Goal: Task Accomplishment & Management: Complete application form

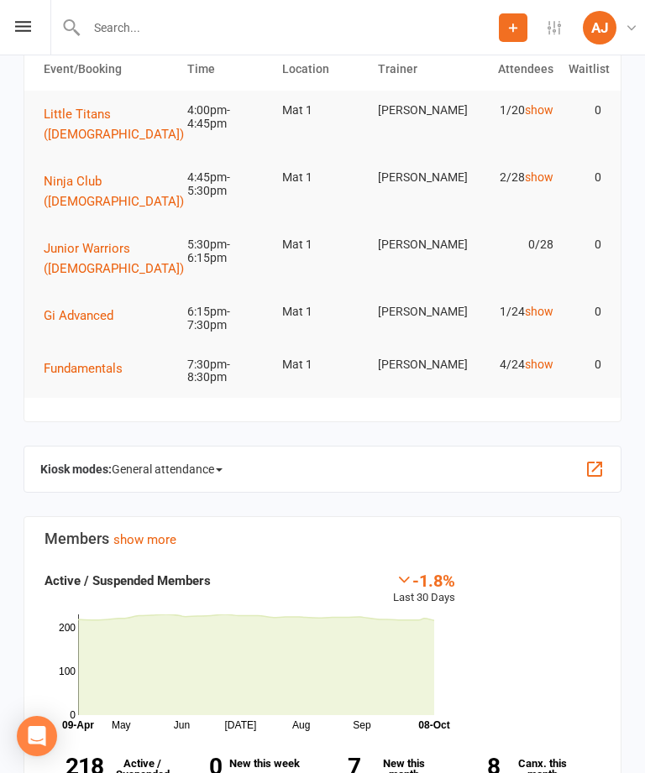
scroll to position [86, 0]
click at [18, 31] on icon at bounding box center [23, 26] width 16 height 11
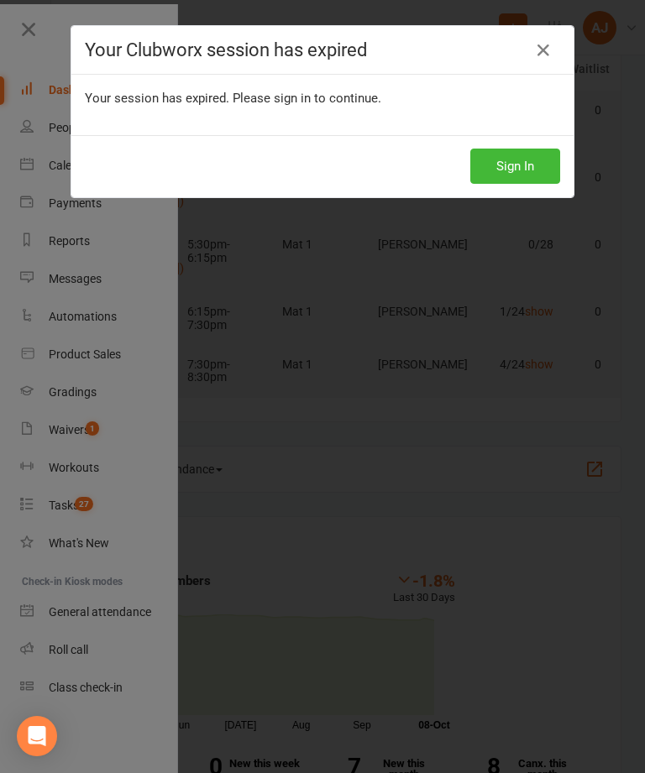
click at [526, 167] on button "Sign In" at bounding box center [515, 166] width 90 height 35
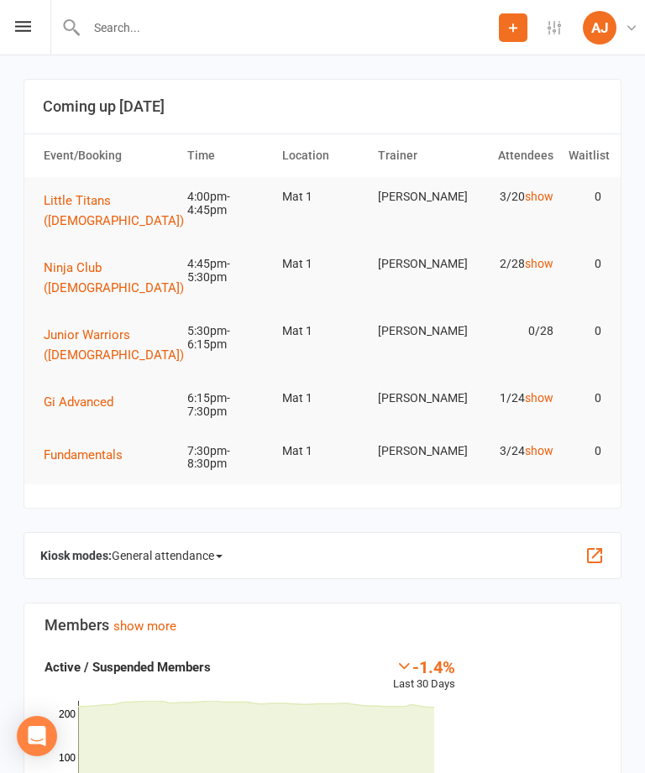
click at [26, 21] on icon at bounding box center [23, 26] width 16 height 11
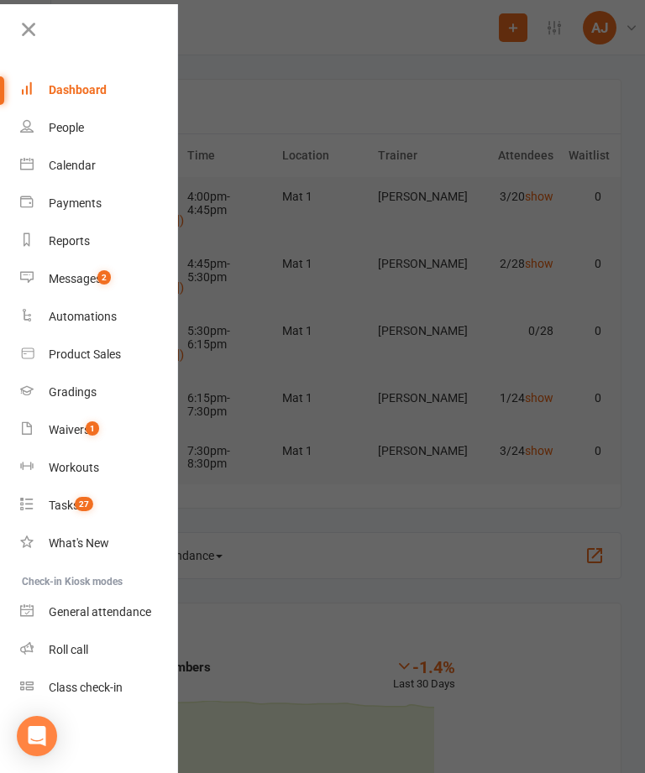
click at [60, 165] on div "Calendar" at bounding box center [72, 165] width 47 height 13
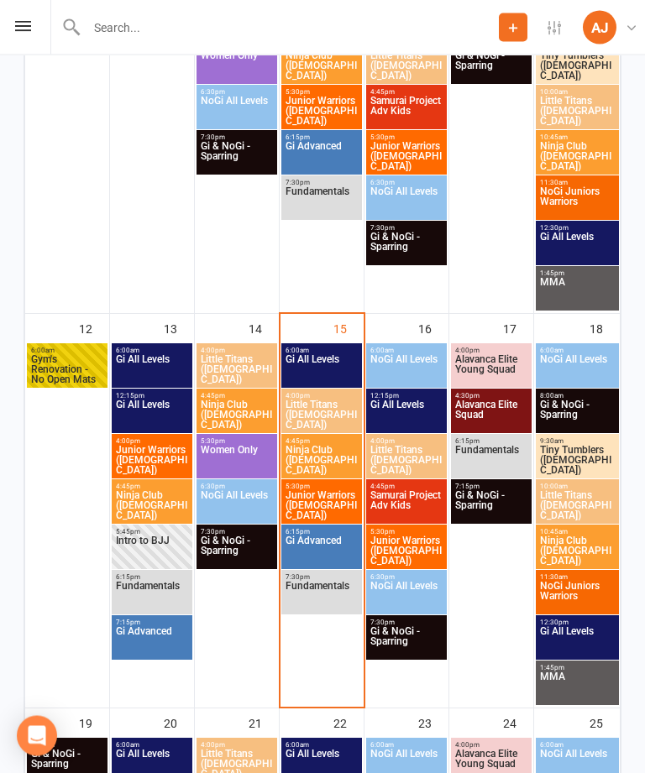
scroll to position [846, 0]
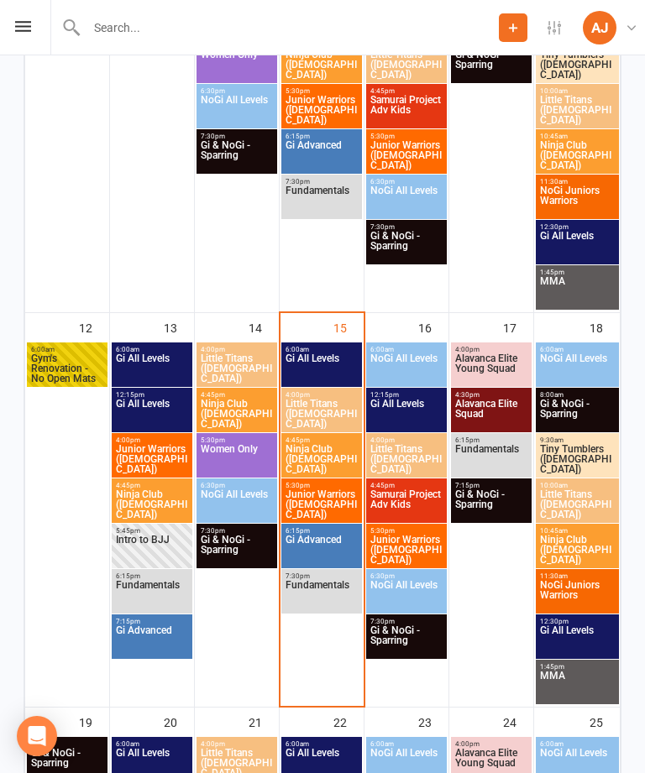
click at [350, 414] on span "Little Titans ([DEMOGRAPHIC_DATA])" at bounding box center [322, 414] width 74 height 30
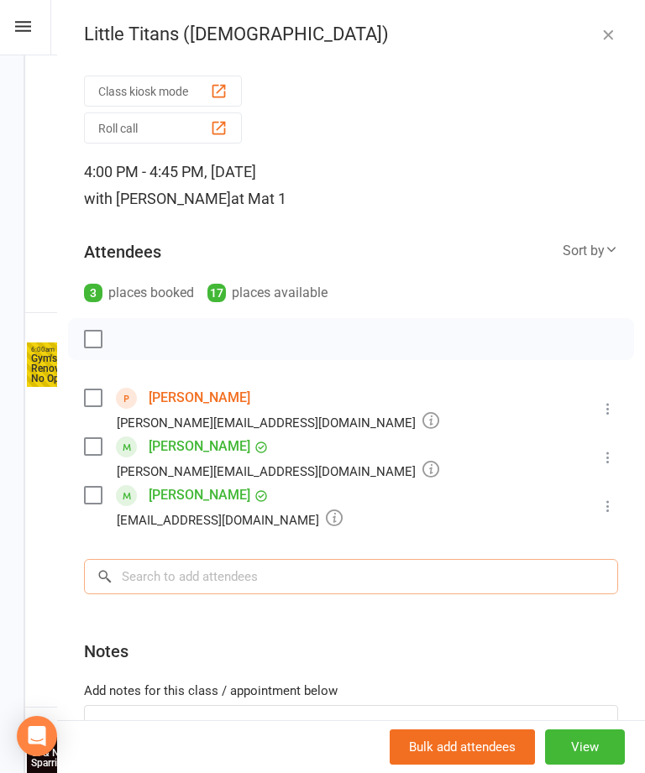
click at [410, 585] on input "search" at bounding box center [351, 576] width 534 height 35
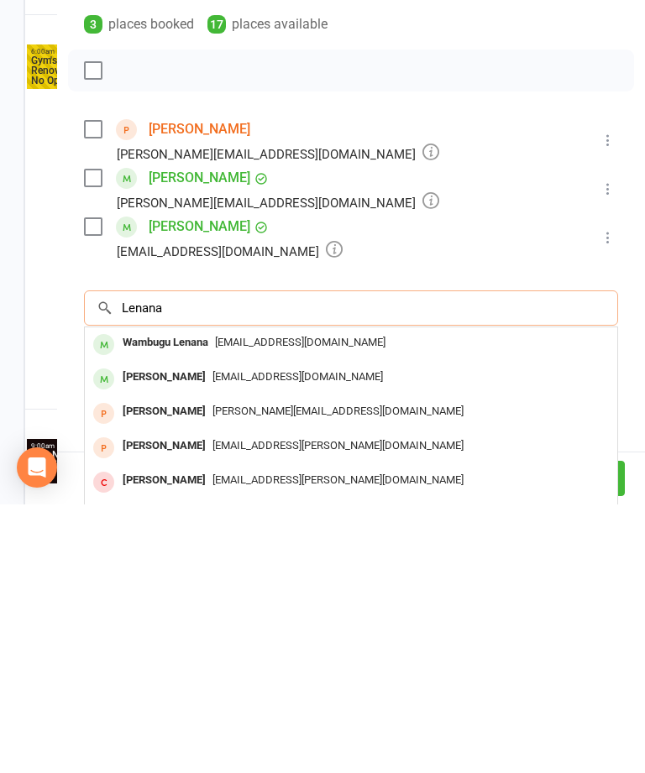
type input "Lenana"
click at [386, 634] on div "[EMAIL_ADDRESS][DOMAIN_NAME]" at bounding box center [351, 646] width 519 height 24
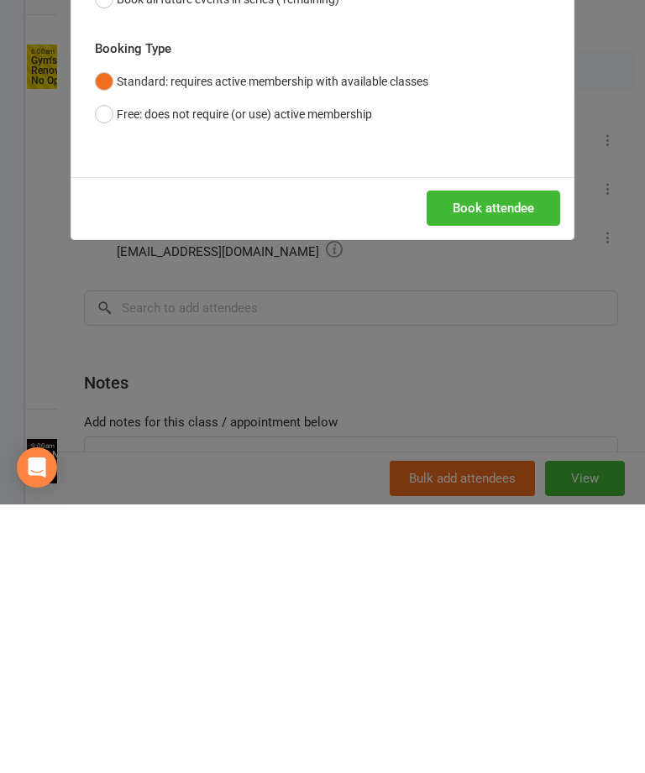
scroll to position [1144, 0]
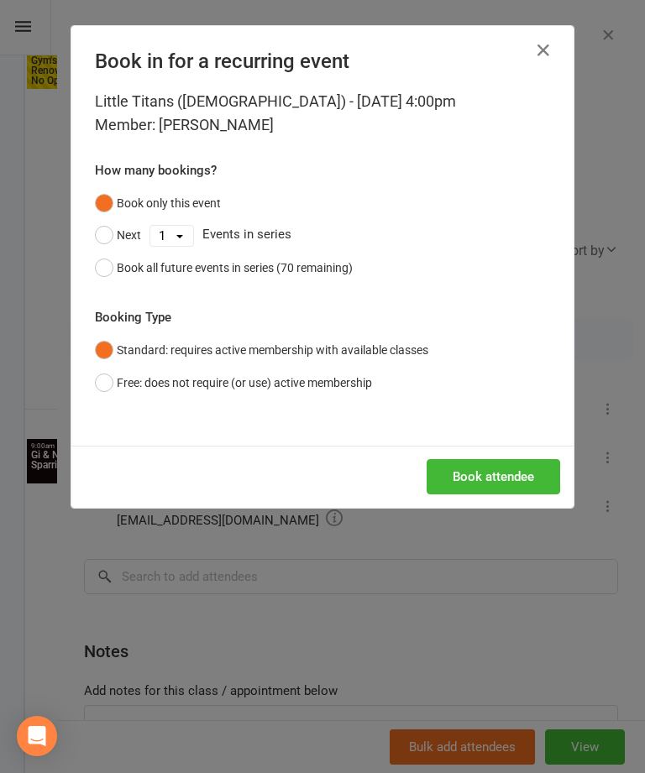
click at [521, 489] on button "Book attendee" at bounding box center [493, 476] width 133 height 35
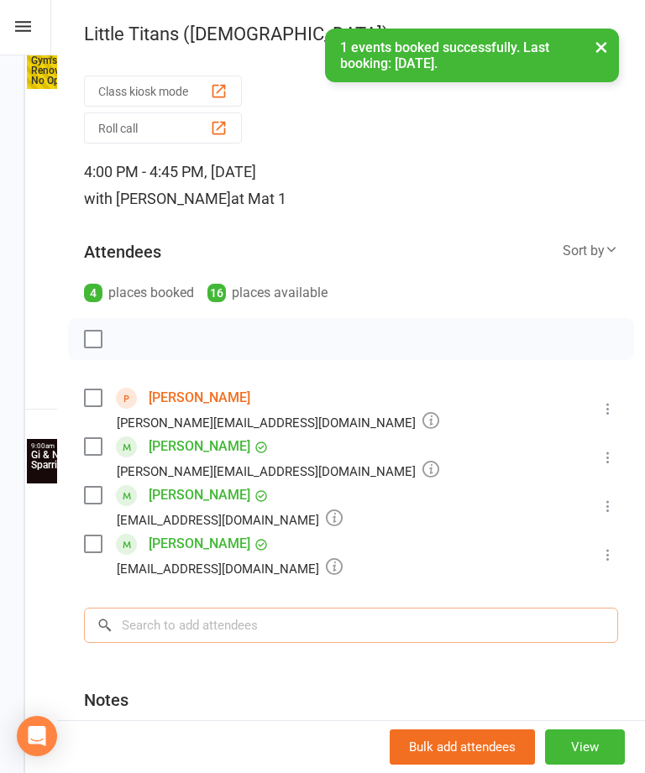
click at [408, 637] on input "search" at bounding box center [351, 625] width 534 height 35
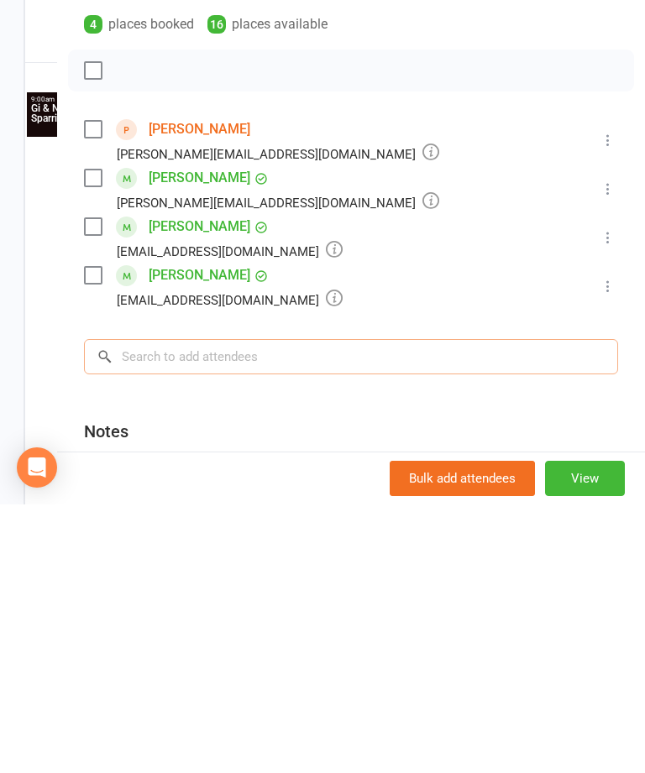
type input "M"
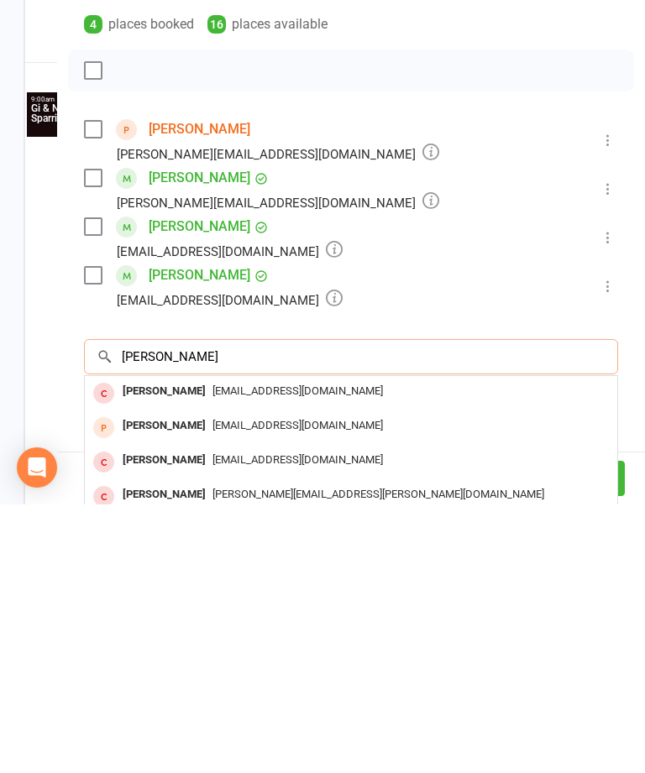
type input "[PERSON_NAME]"
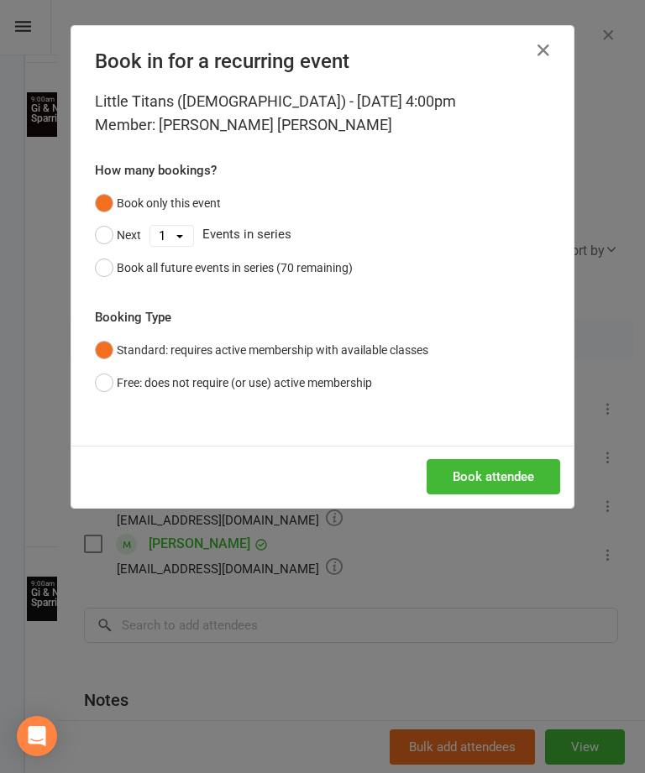
click at [524, 459] on button "Book attendee" at bounding box center [493, 476] width 133 height 35
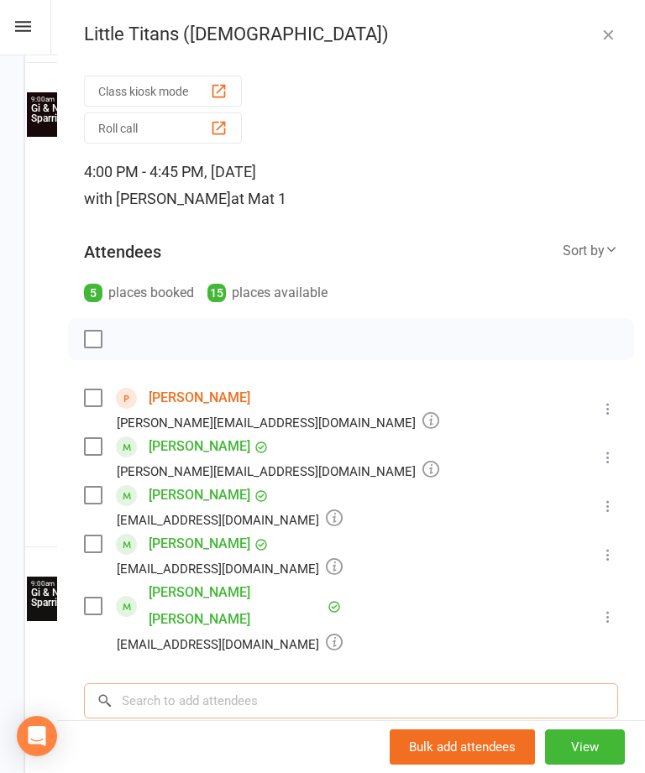
click at [130, 683] on input "search" at bounding box center [351, 700] width 534 height 35
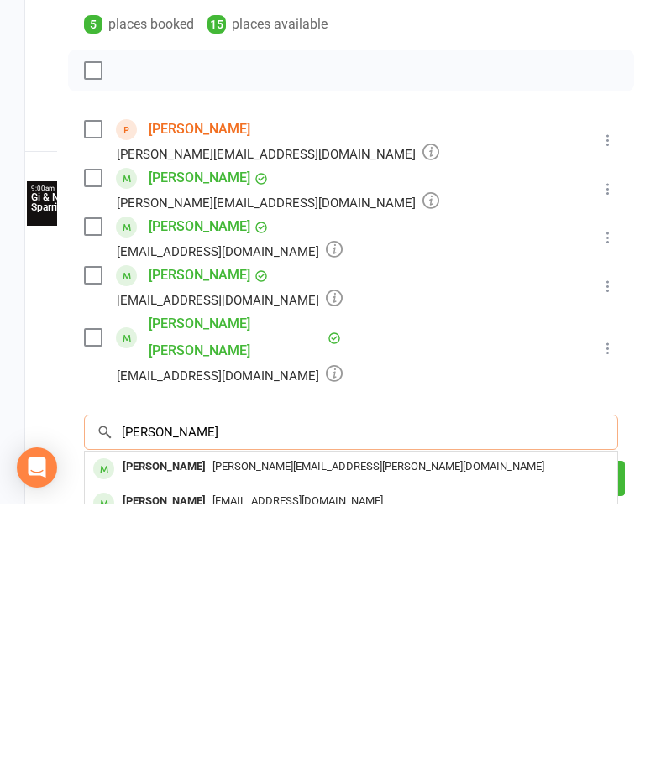
type input "[PERSON_NAME]"
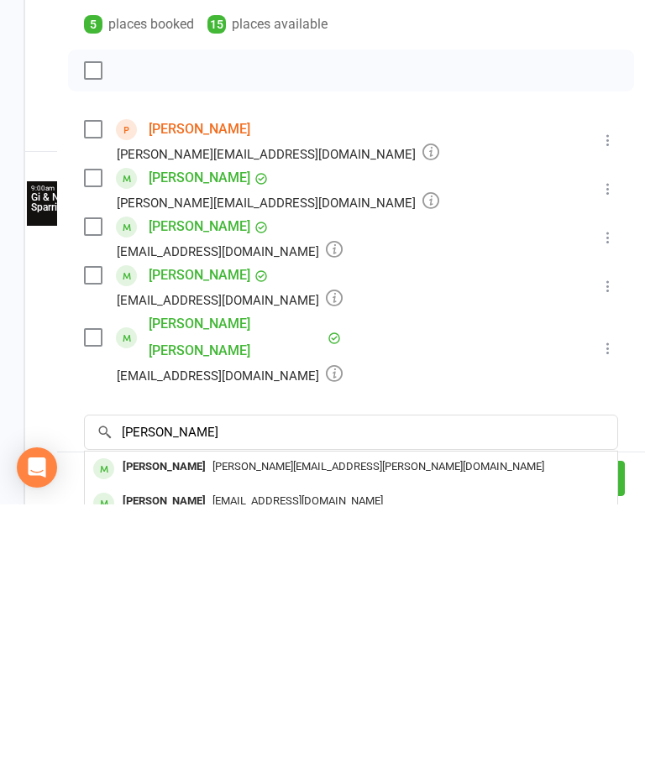
click at [514, 724] on div "[PERSON_NAME][EMAIL_ADDRESS][PERSON_NAME][DOMAIN_NAME]" at bounding box center [351, 736] width 519 height 24
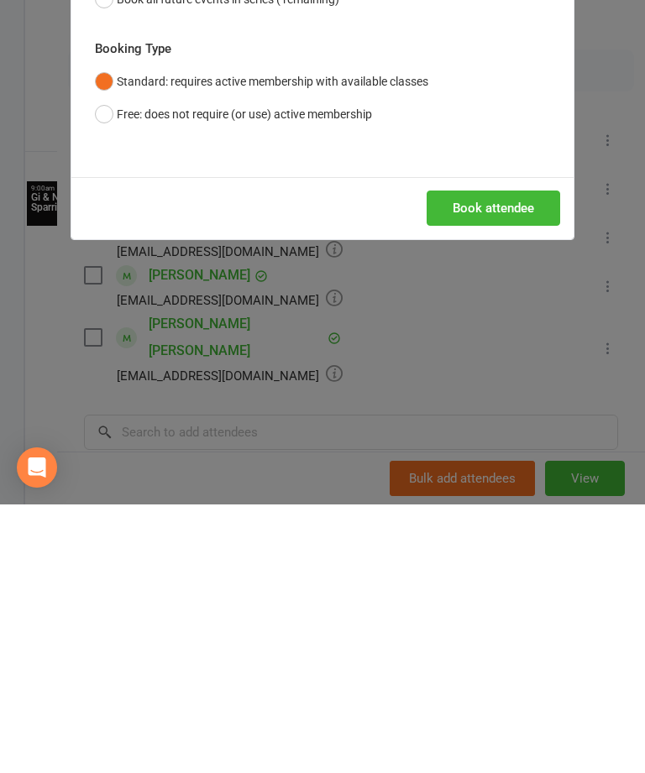
scroll to position [1887, 0]
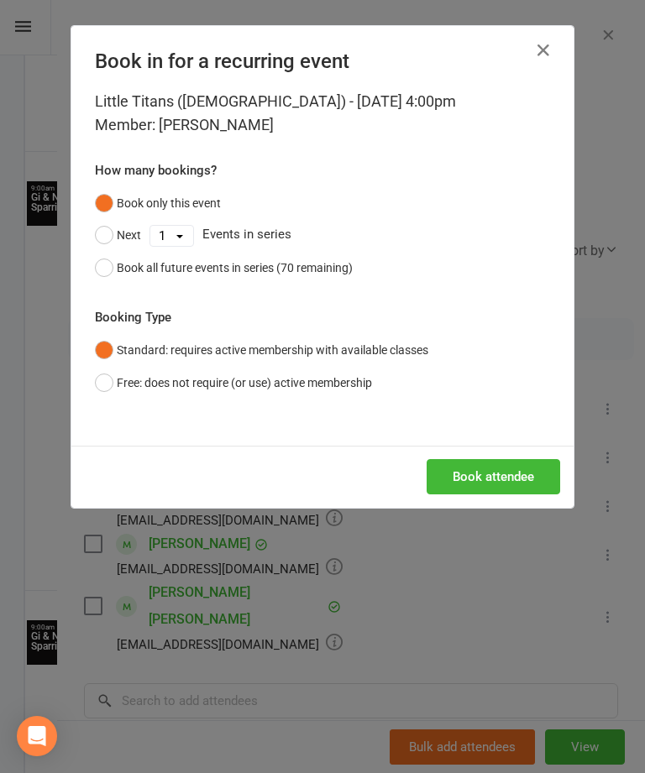
click at [529, 478] on button "Book attendee" at bounding box center [493, 476] width 133 height 35
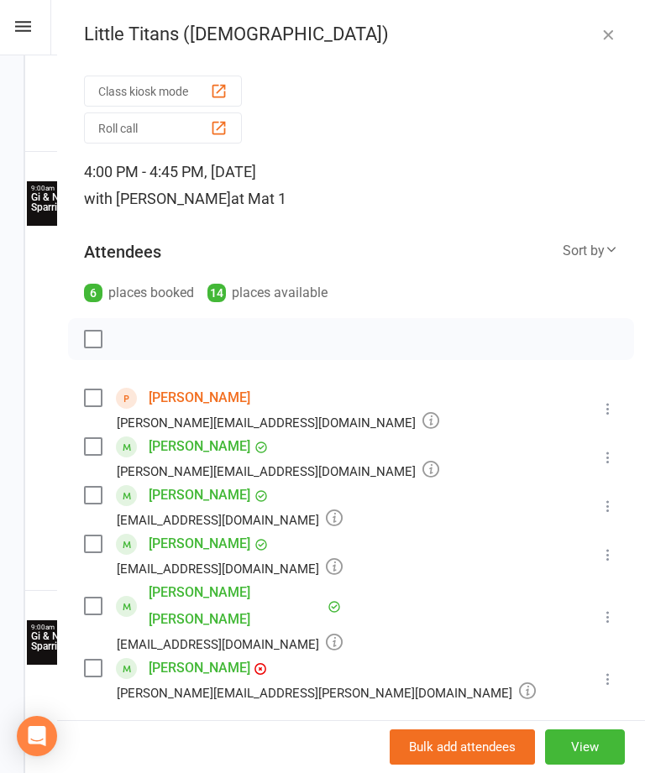
click at [374, 732] on input "search" at bounding box center [351, 749] width 534 height 35
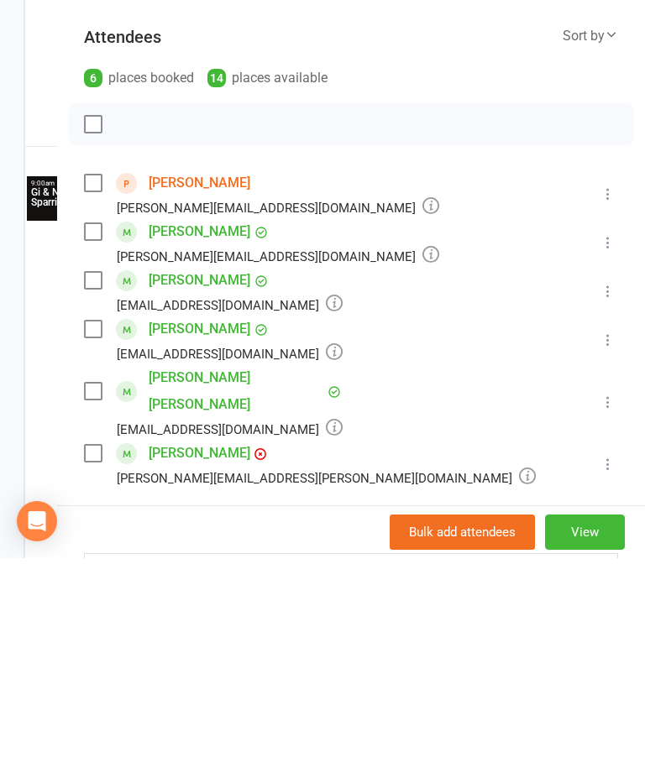
type input "S"
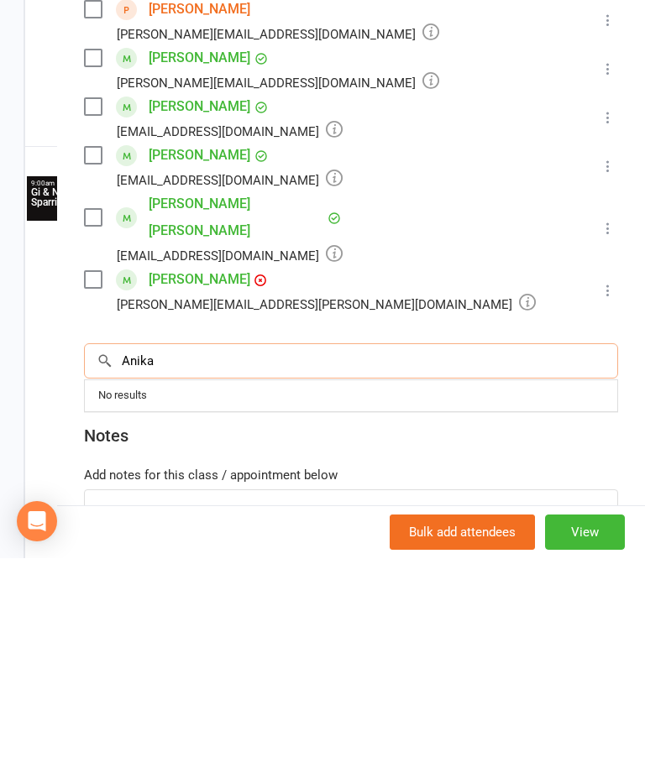
scroll to position [174, 0]
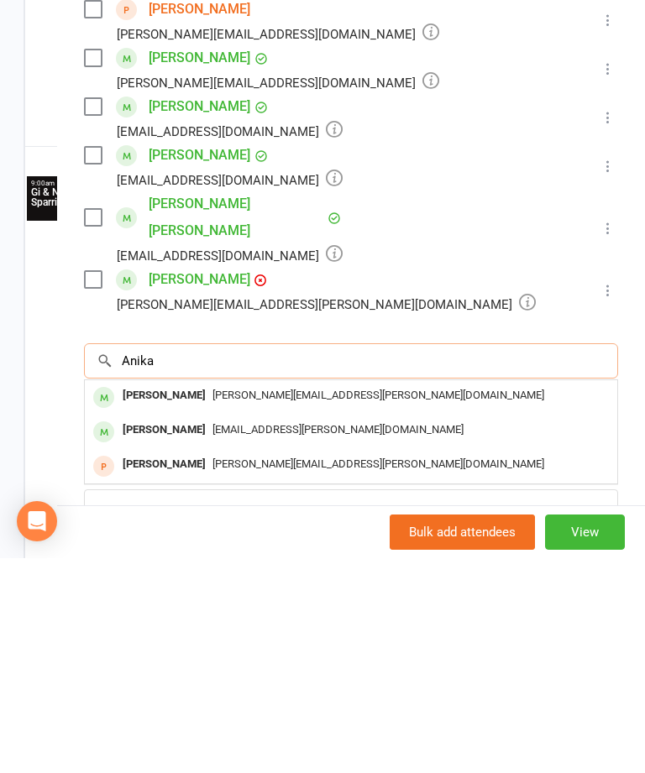
type input "Anika"
click at [383, 599] on div "[PERSON_NAME][EMAIL_ADDRESS][PERSON_NAME][DOMAIN_NAME]" at bounding box center [351, 611] width 519 height 24
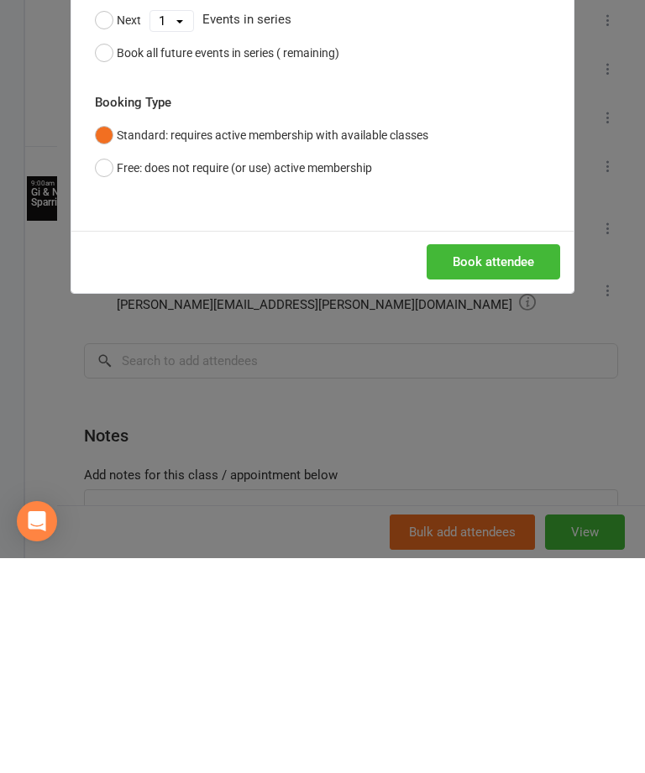
scroll to position [2153, 0]
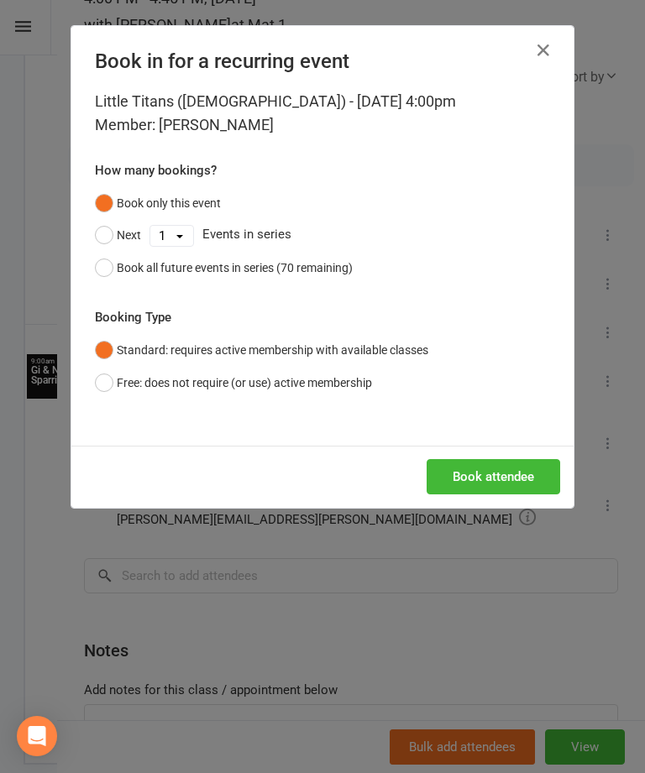
click at [531, 477] on button "Book attendee" at bounding box center [493, 476] width 133 height 35
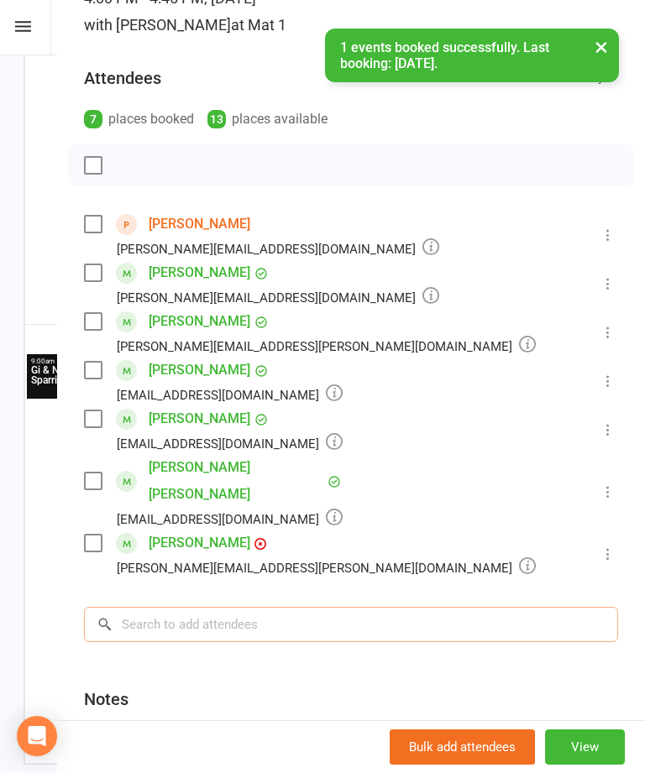
click at [487, 607] on input "search" at bounding box center [351, 624] width 534 height 35
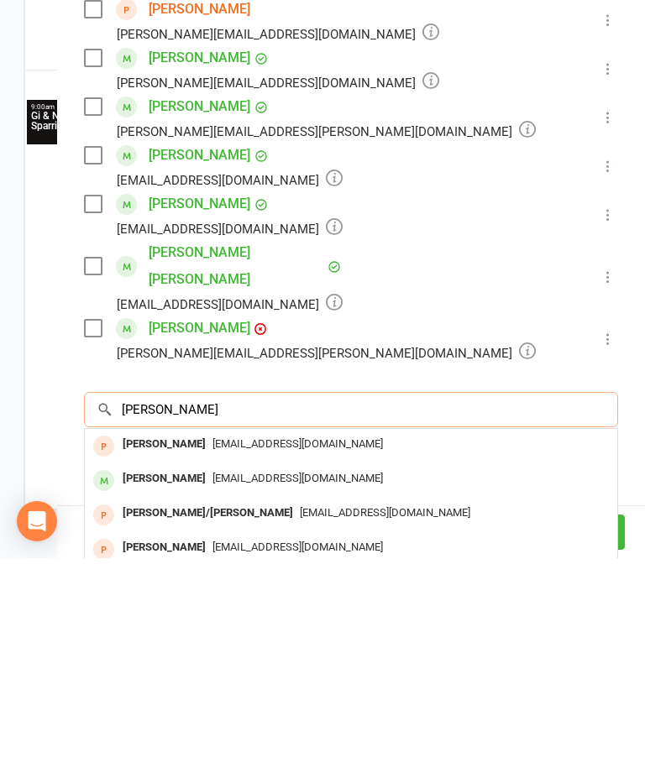
scroll to position [2206, 0]
type input "[PERSON_NAME]"
click at [339, 682] on div "[EMAIL_ADDRESS][DOMAIN_NAME]" at bounding box center [351, 694] width 519 height 24
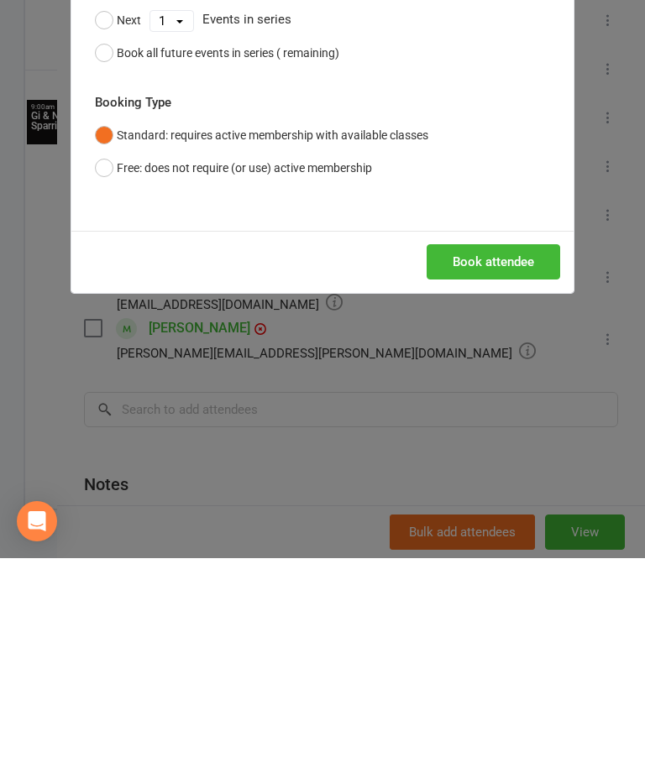
scroll to position [2153, 0]
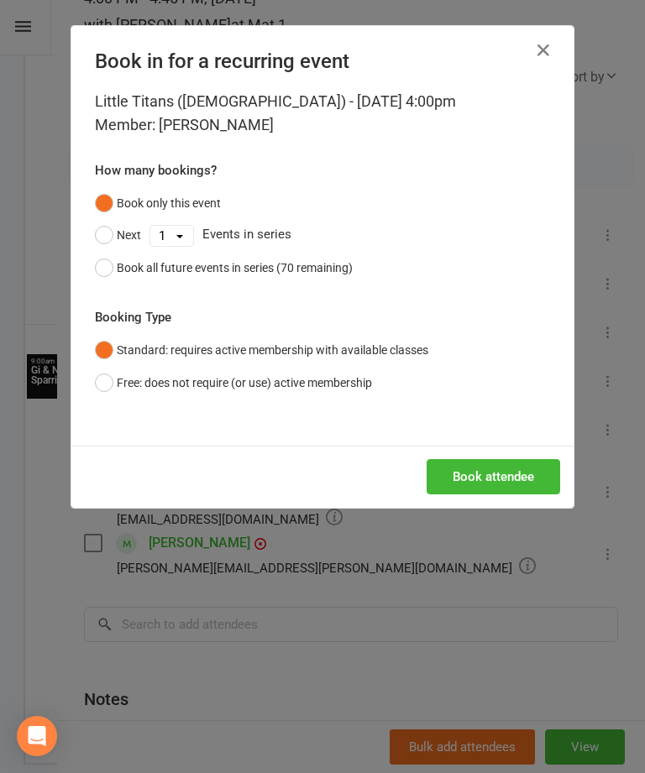
click at [487, 479] on button "Book attendee" at bounding box center [493, 476] width 133 height 35
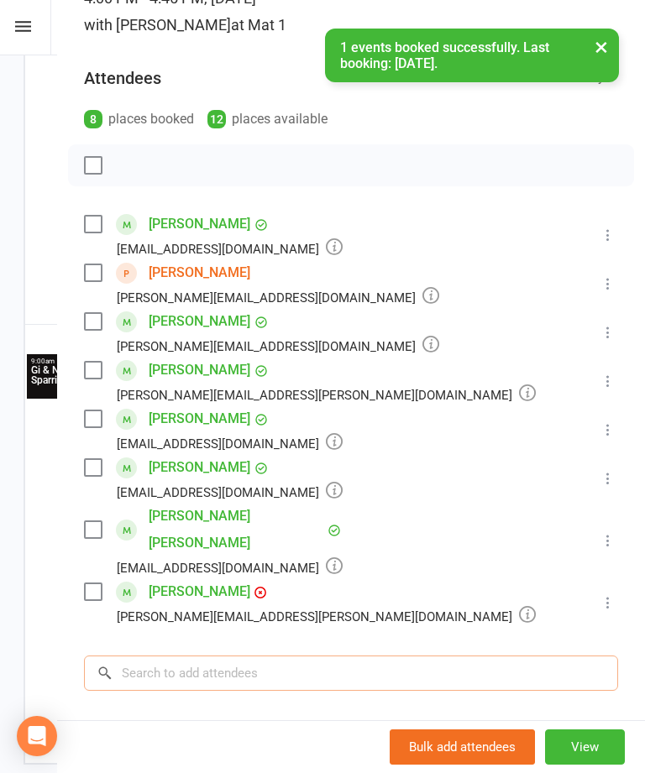
click at [444, 657] on input "search" at bounding box center [351, 673] width 534 height 35
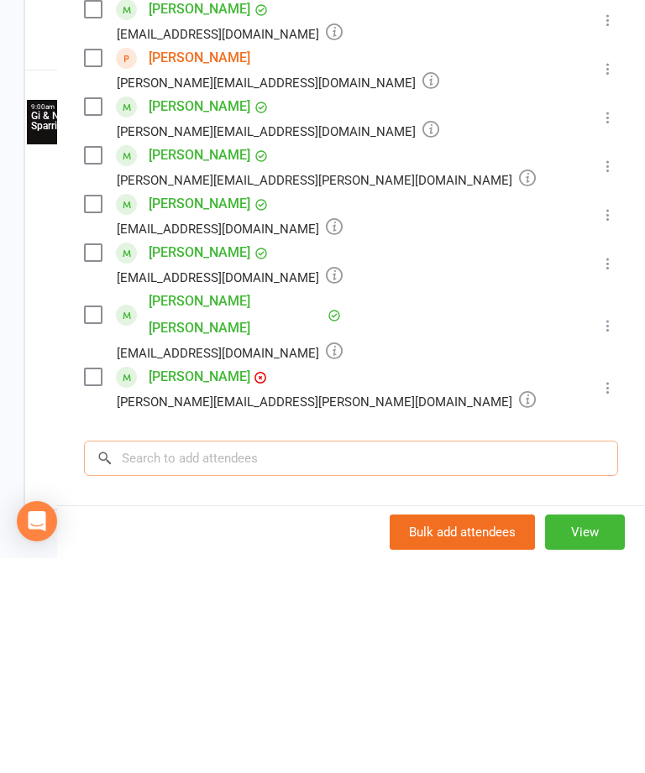
scroll to position [2206, 0]
type input "E"
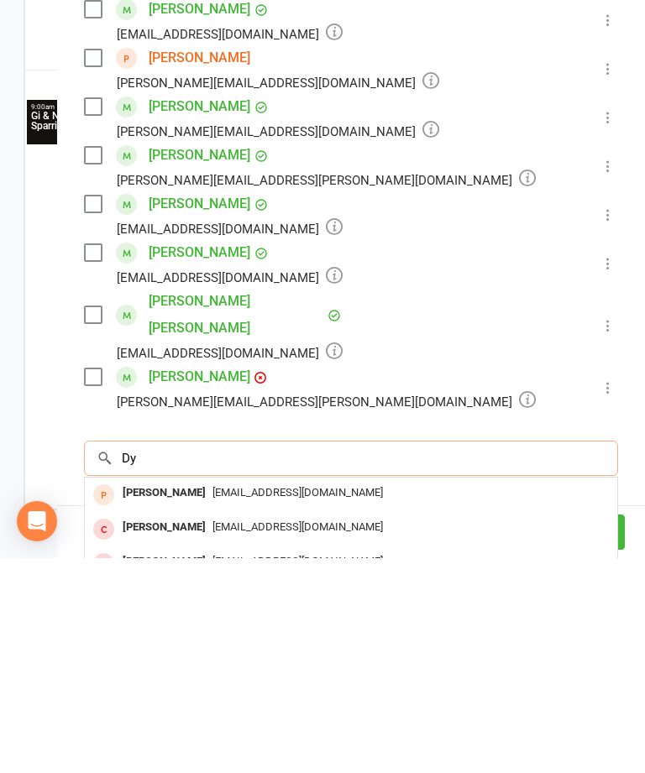
type input "D"
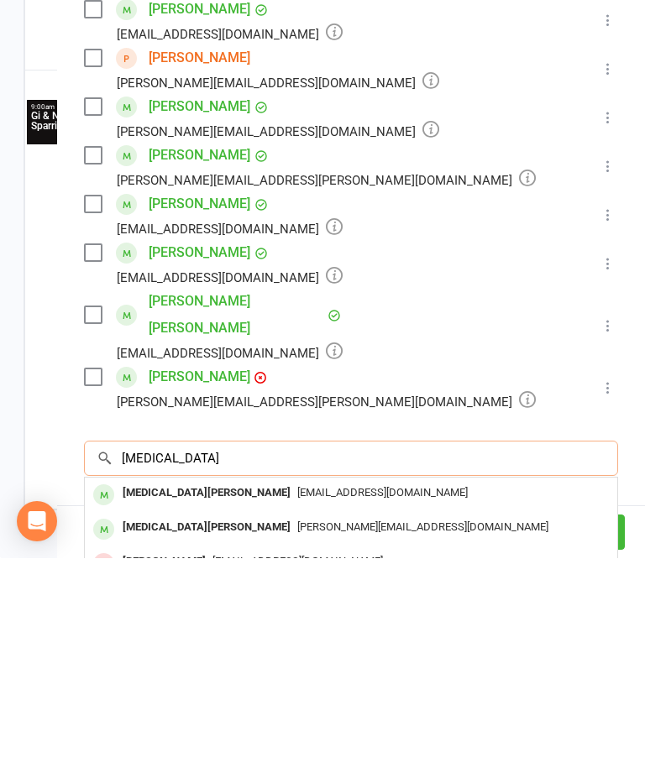
type input "[MEDICAL_DATA]"
click at [369, 730] on div "[PERSON_NAME][EMAIL_ADDRESS][DOMAIN_NAME]" at bounding box center [351, 742] width 519 height 24
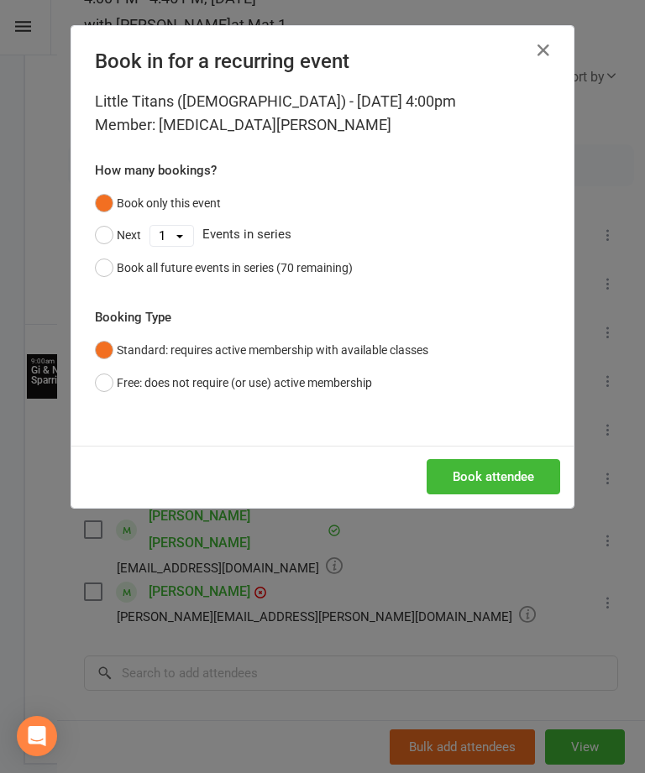
click at [486, 474] on button "Book attendee" at bounding box center [493, 476] width 133 height 35
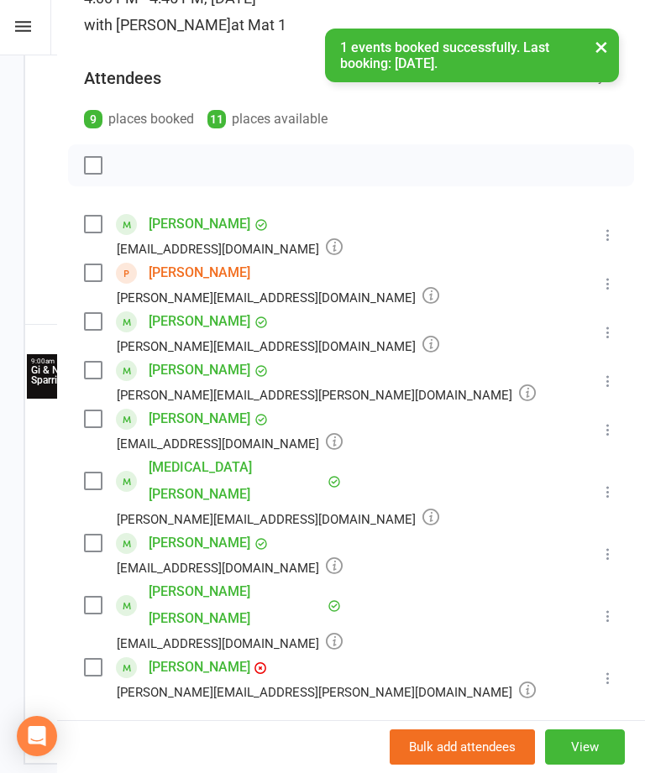
click at [413, 731] on input "search" at bounding box center [351, 748] width 534 height 35
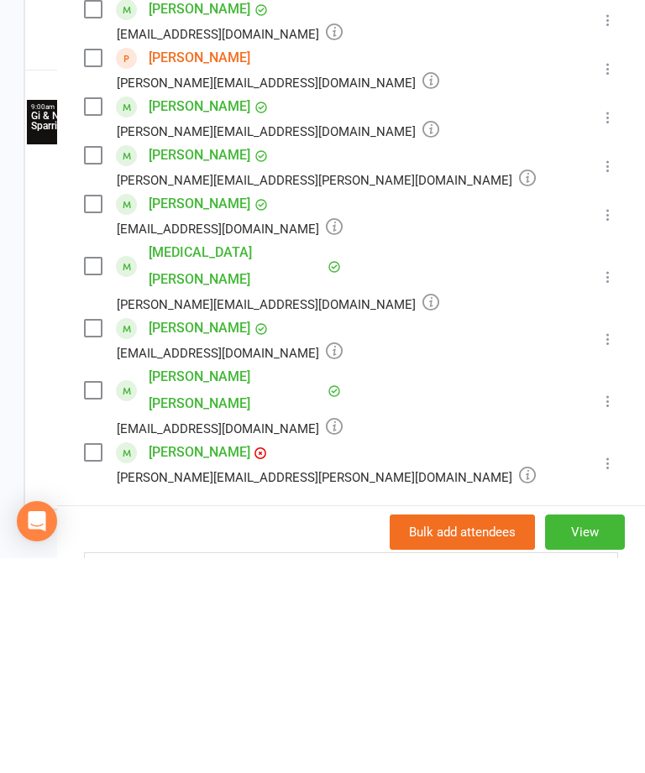
scroll to position [2206, 0]
type input "Ebba"
click at [376, 772] on div "[PERSON_NAME][EMAIL_ADDRESS][PERSON_NAME][DOMAIN_NAME]" at bounding box center [351, 784] width 519 height 24
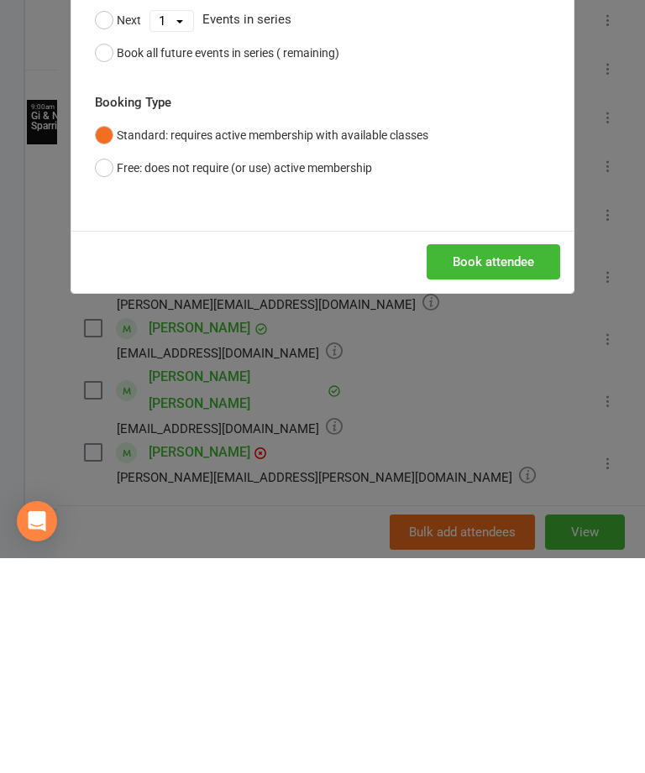
scroll to position [2153, 0]
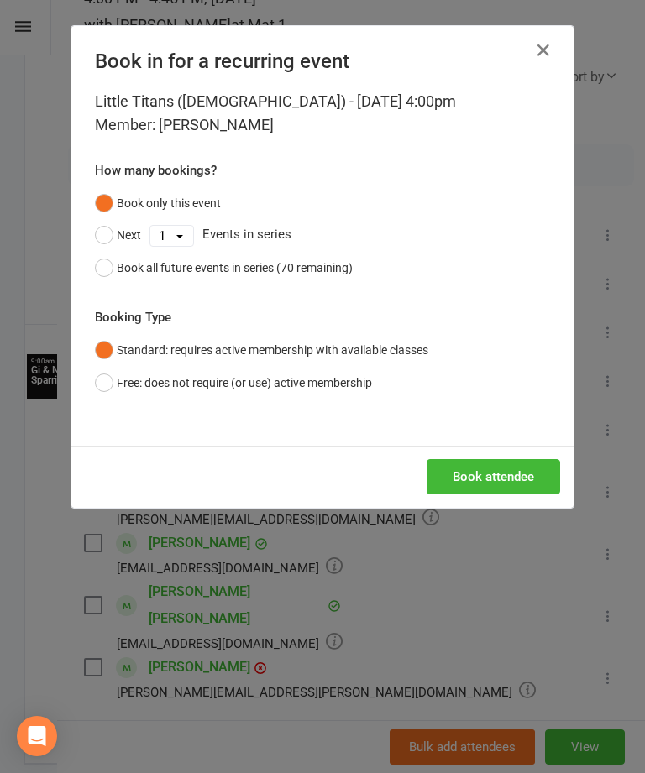
click at [528, 489] on button "Book attendee" at bounding box center [493, 476] width 133 height 35
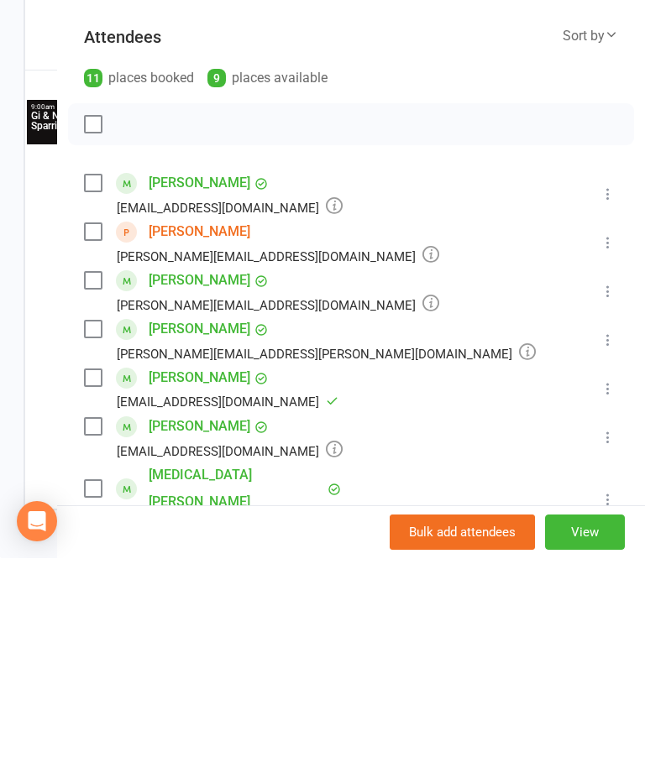
scroll to position [0, 0]
click at [99, 331] on label at bounding box center [92, 339] width 17 height 17
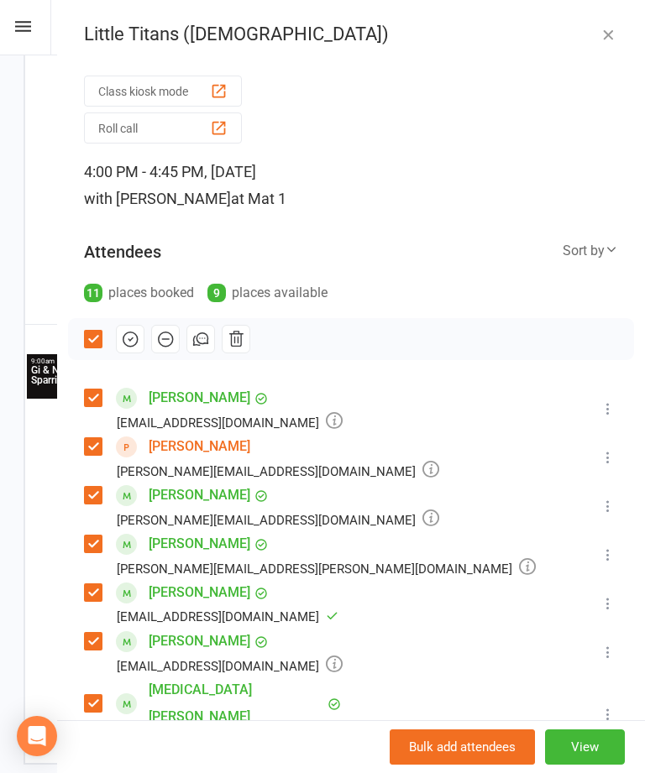
click at [212, 442] on link "[PERSON_NAME]" at bounding box center [200, 446] width 102 height 27
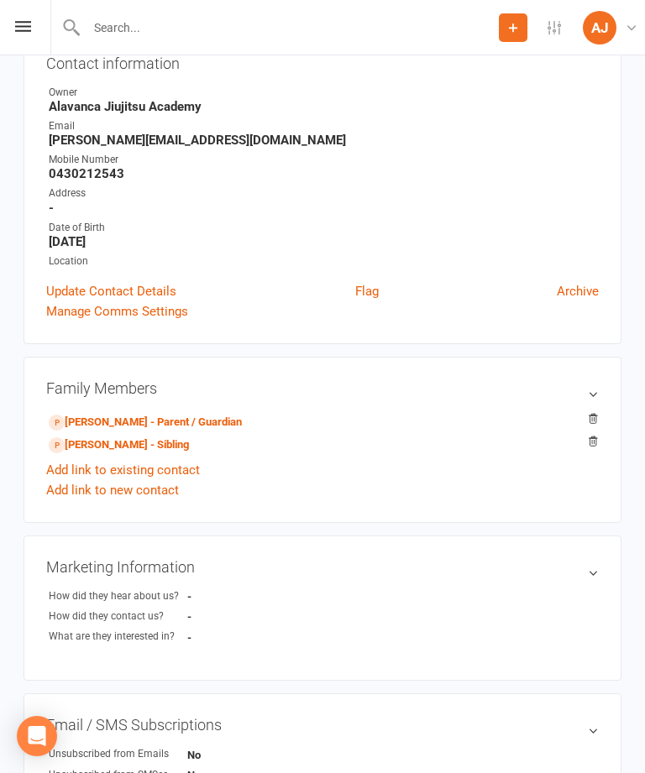
scroll to position [181, 0]
click at [218, 420] on link "[PERSON_NAME] - Parent / Guardian" at bounding box center [145, 424] width 193 height 18
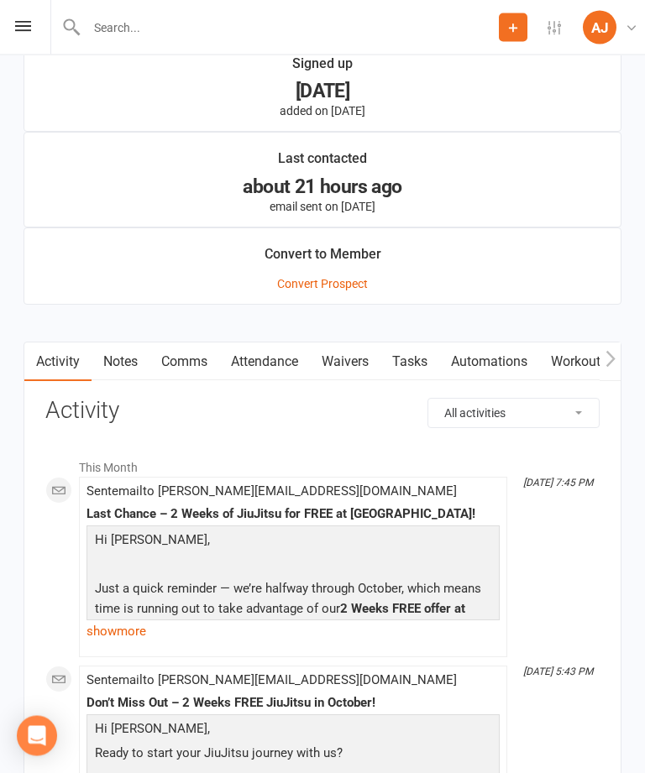
click at [362, 364] on link "Waivers" at bounding box center [345, 362] width 71 height 39
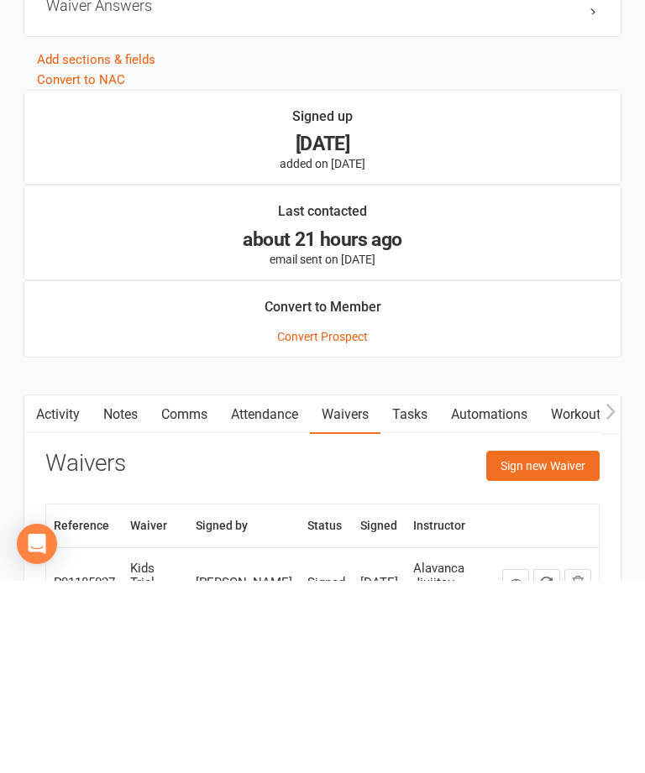
scroll to position [1222, 0]
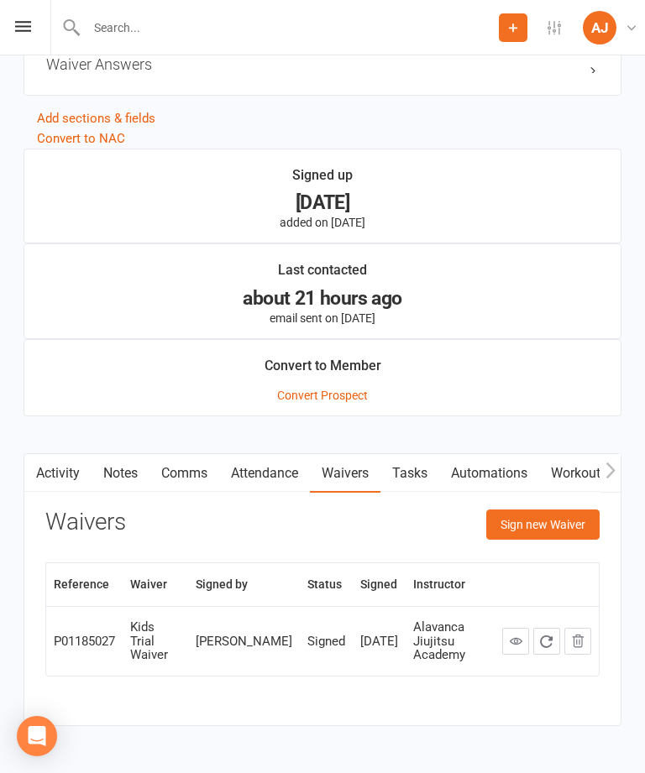
click at [562, 531] on button "Sign new Waiver" at bounding box center [542, 525] width 113 height 30
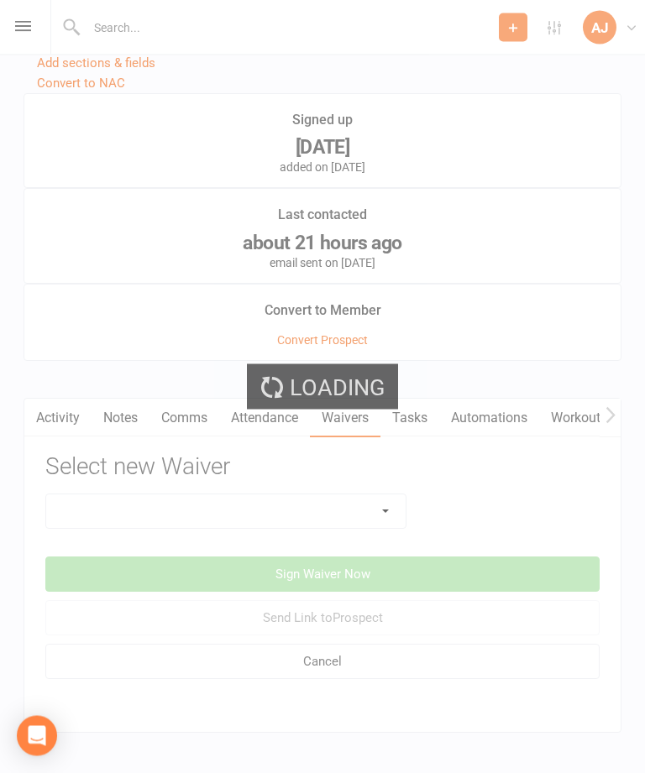
scroll to position [1287, 0]
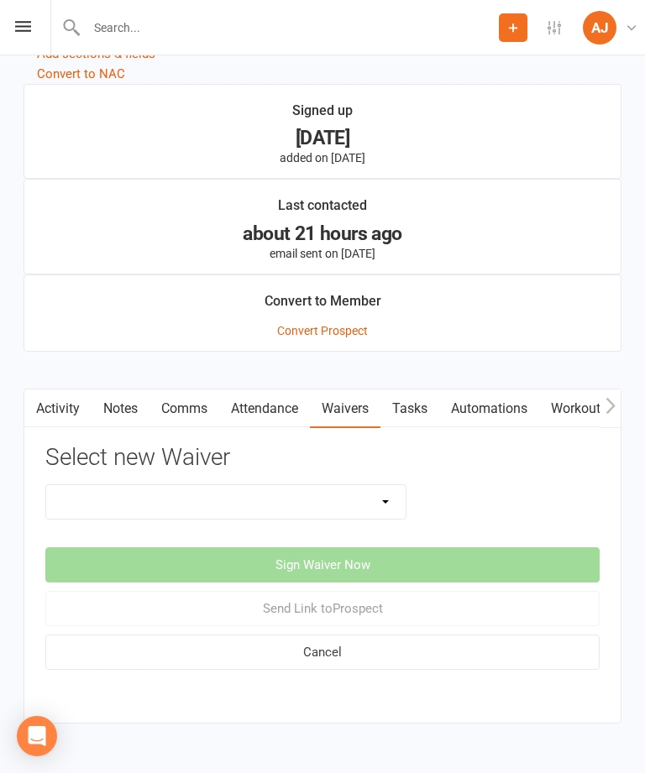
click at [324, 503] on select "Adults Membership Waiver Adult Trial Waiver Casual Pass Waiver Kids Membership …" at bounding box center [225, 502] width 359 height 34
select select "8149"
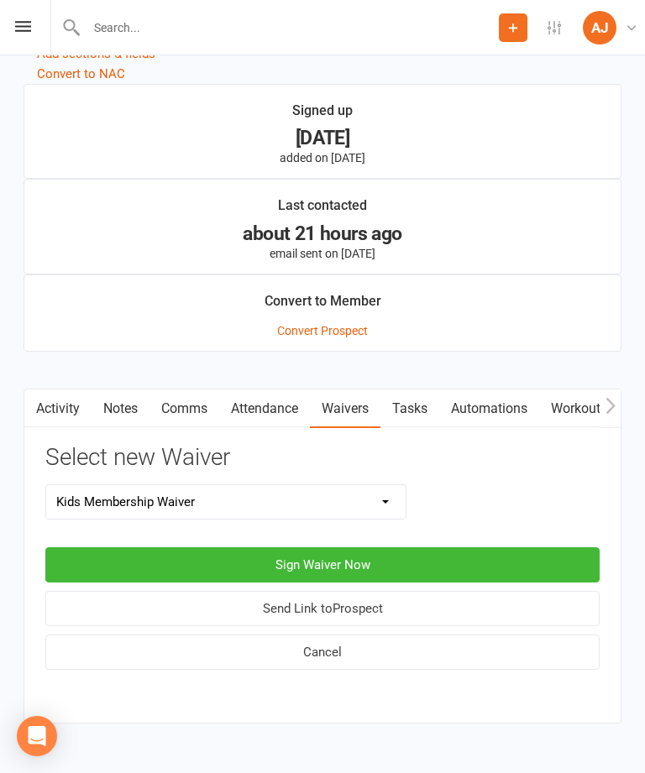
click at [416, 566] on button "Sign Waiver Now" at bounding box center [322, 564] width 554 height 35
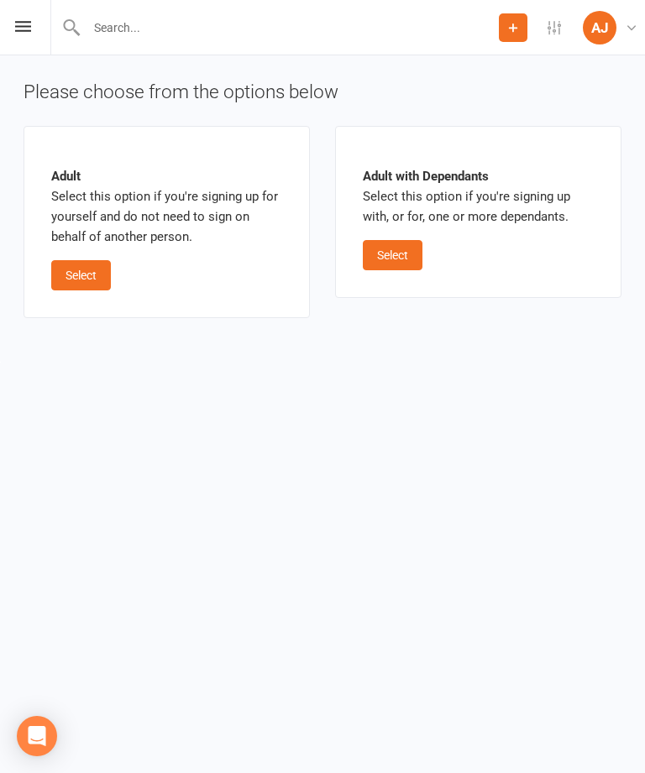
click at [403, 259] on button "Select" at bounding box center [393, 255] width 60 height 30
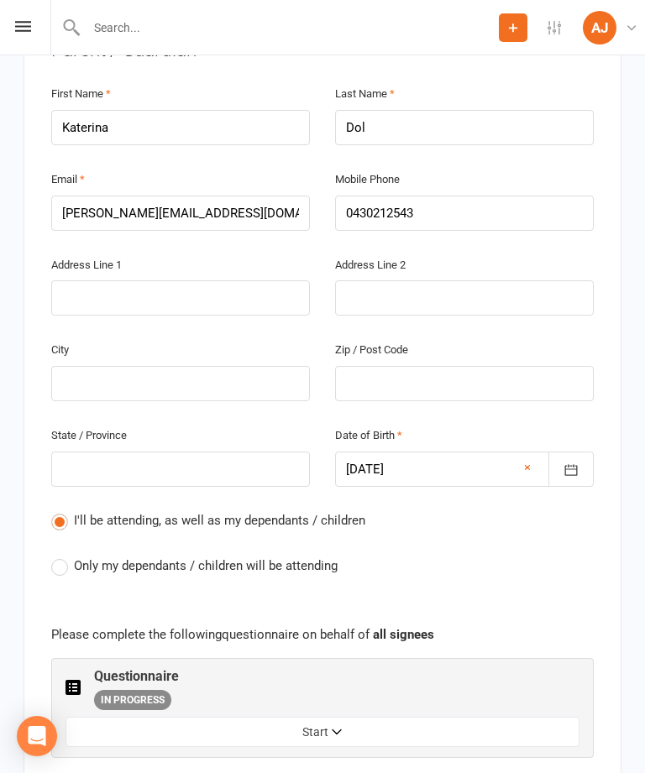
scroll to position [518, 0]
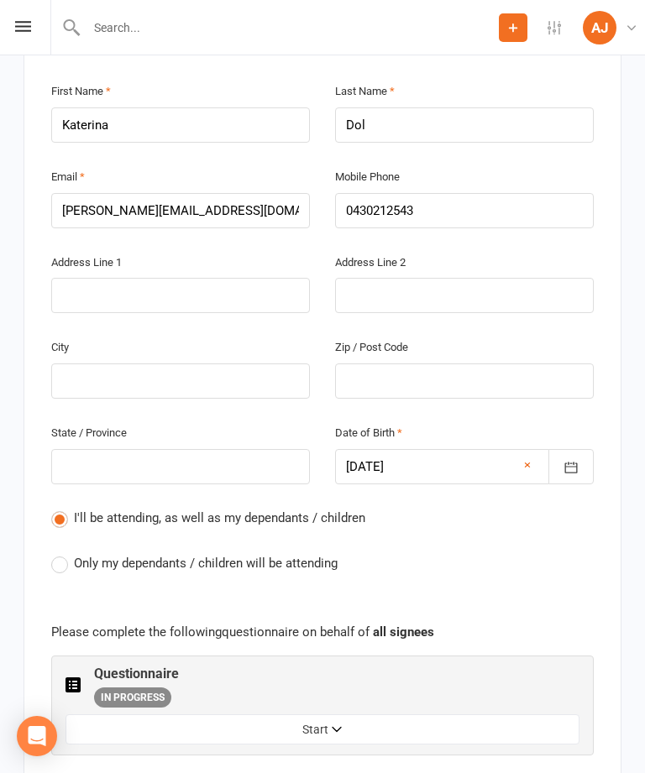
click at [67, 553] on label "Only my dependants / children will be attending" at bounding box center [194, 563] width 286 height 20
click at [62, 553] on input "Only my dependants / children will be attending" at bounding box center [56, 553] width 11 height 0
radio input "true"
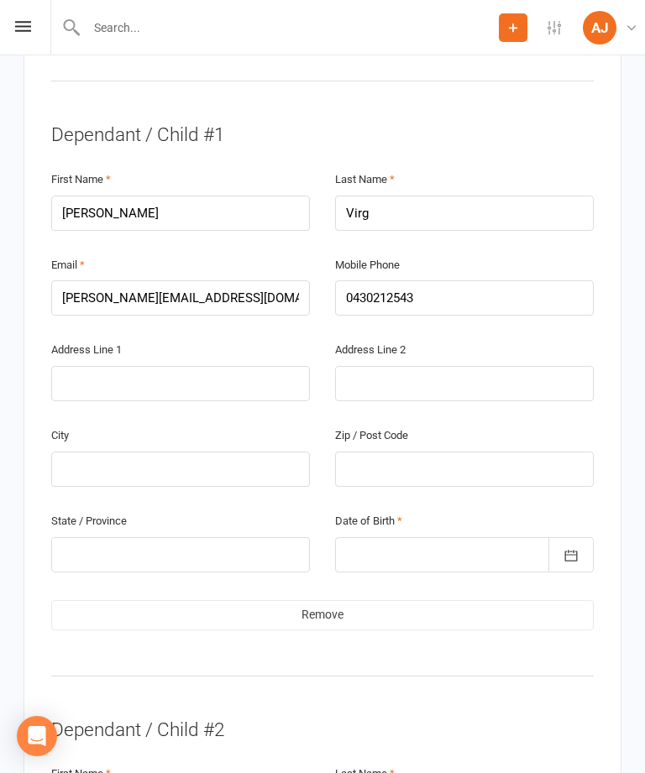
scroll to position [1233, 0]
click at [191, 602] on link "Remove" at bounding box center [322, 617] width 542 height 30
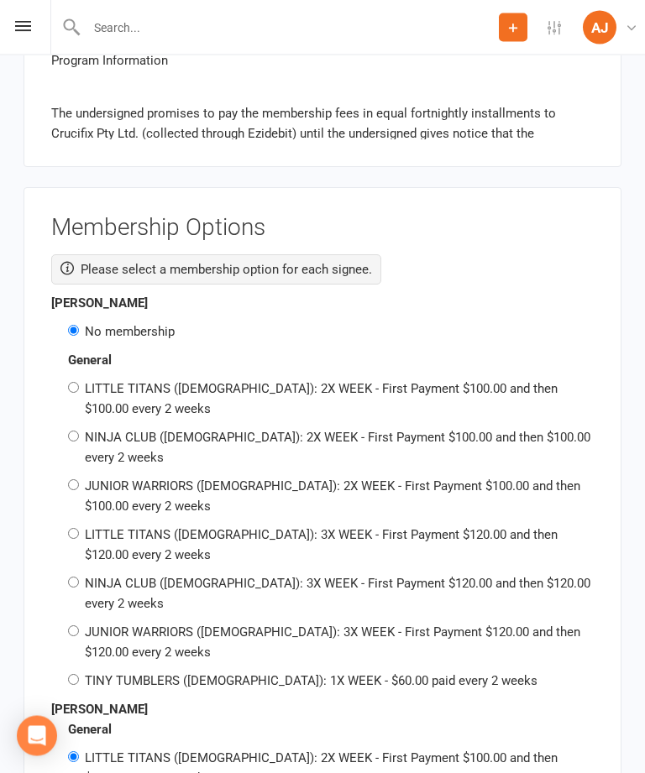
click at [73, 383] on input "LITTLE TITANS ([DEMOGRAPHIC_DATA]): 2X WEEK - First Payment $100.00 and then $1…" at bounding box center [73, 388] width 11 height 11
radio input "true"
click at [65, 322] on div "No membership" at bounding box center [322, 332] width 542 height 20
click at [87, 353] on strong "General" at bounding box center [90, 360] width 44 height 15
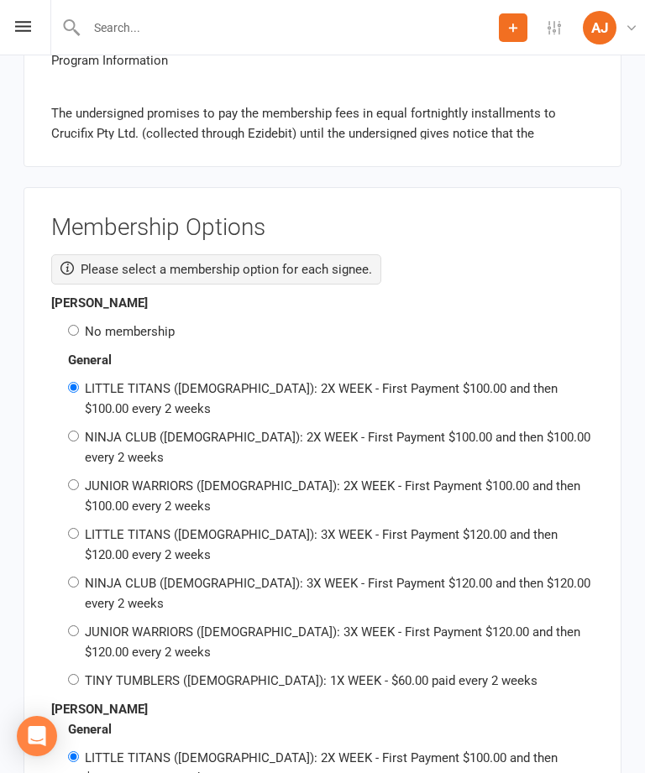
click at [76, 325] on input "No membership" at bounding box center [73, 330] width 11 height 11
radio input "true"
radio input "false"
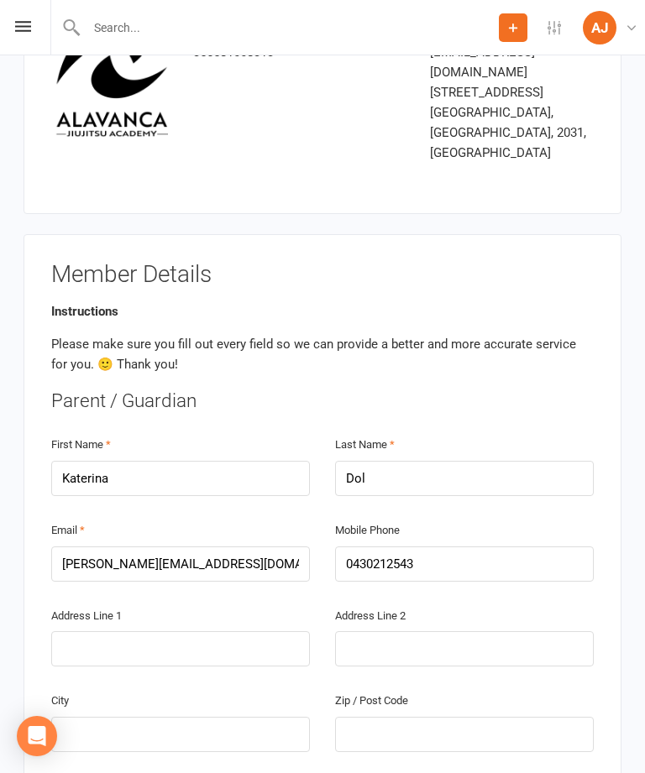
scroll to position [153, 0]
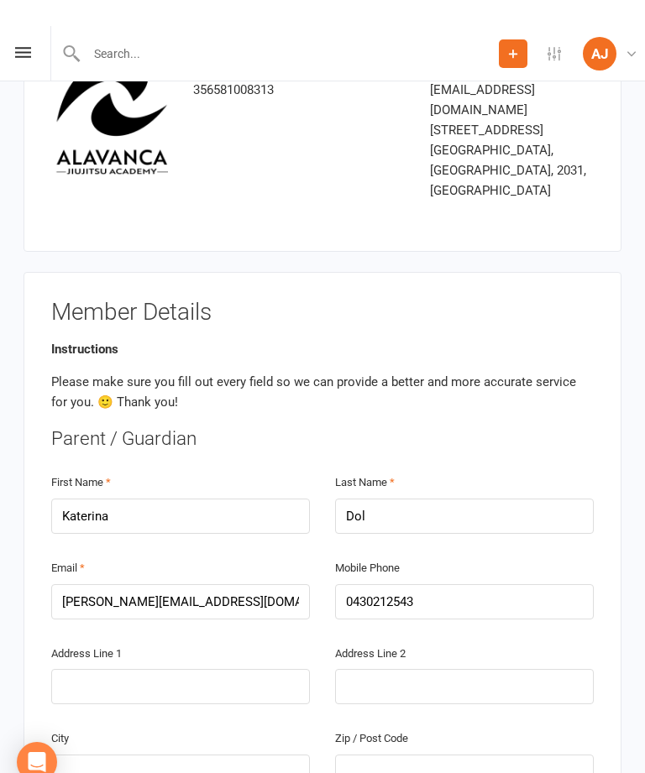
click at [557, 543] on div "Mobile Phone [PHONE_NUMBER]" at bounding box center [464, 562] width 259 height 62
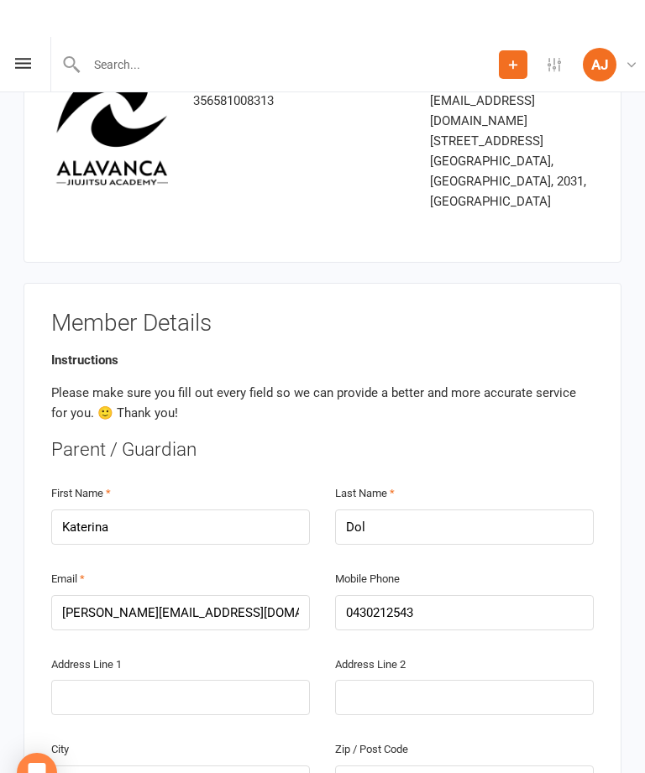
scroll to position [113, 0]
